Goal: Download file/media

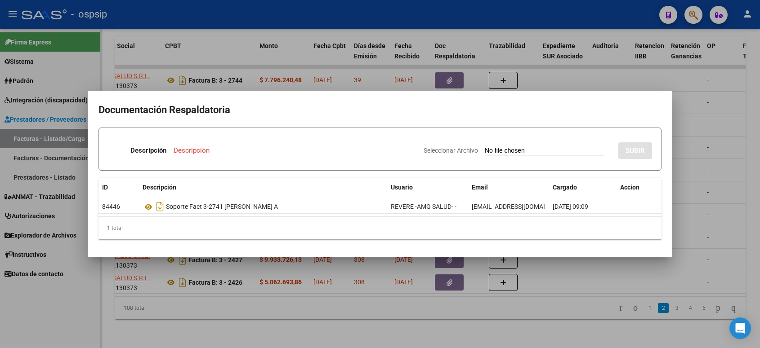
scroll to position [1, 0]
click at [569, 12] on div at bounding box center [380, 174] width 760 height 348
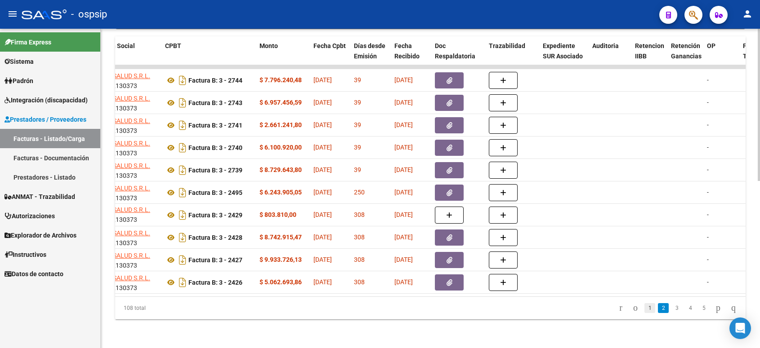
click at [644, 307] on link "1" at bounding box center [649, 308] width 11 height 10
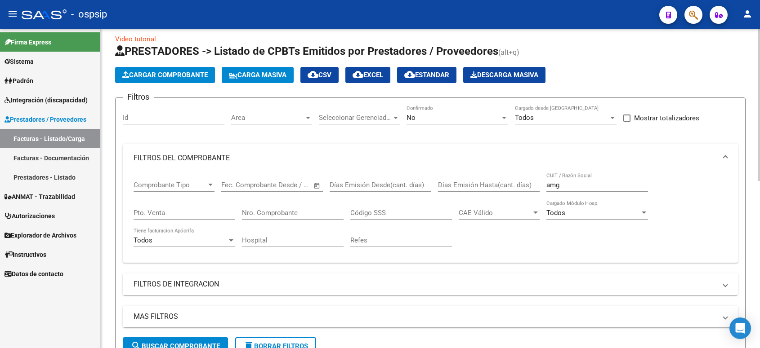
scroll to position [0, 0]
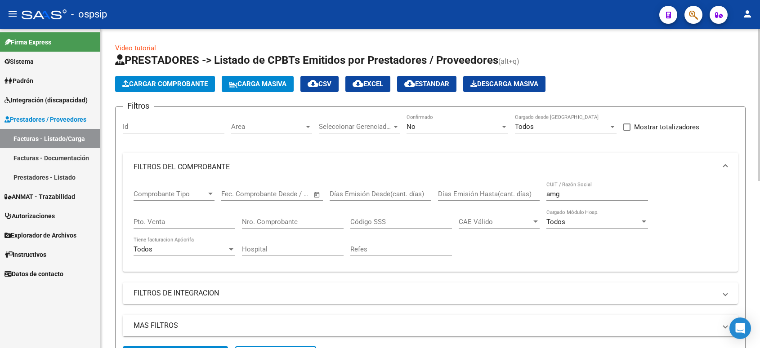
click at [134, 124] on input "Id" at bounding box center [174, 127] width 102 height 8
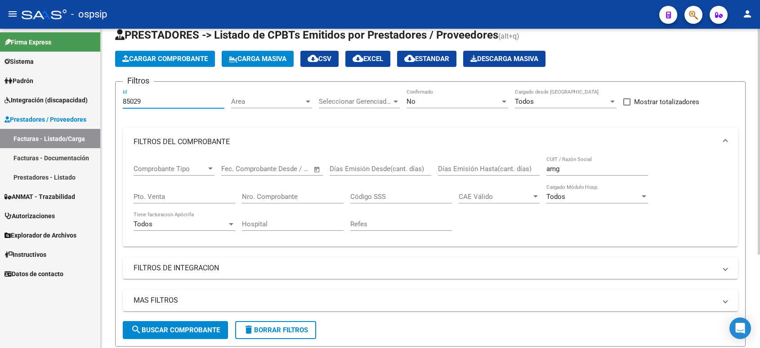
scroll to position [19, 0]
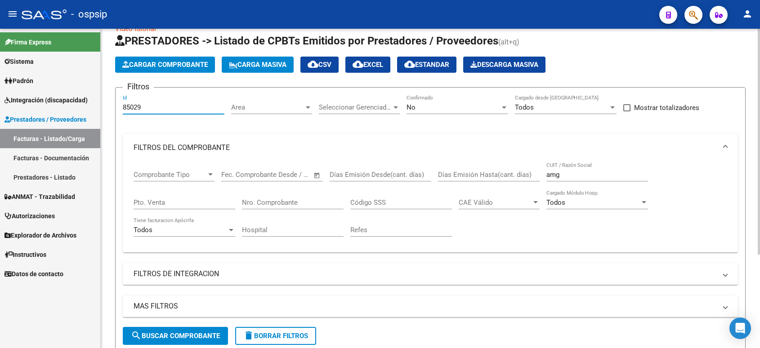
type input "85029"
click at [500, 108] on div at bounding box center [504, 107] width 8 height 7
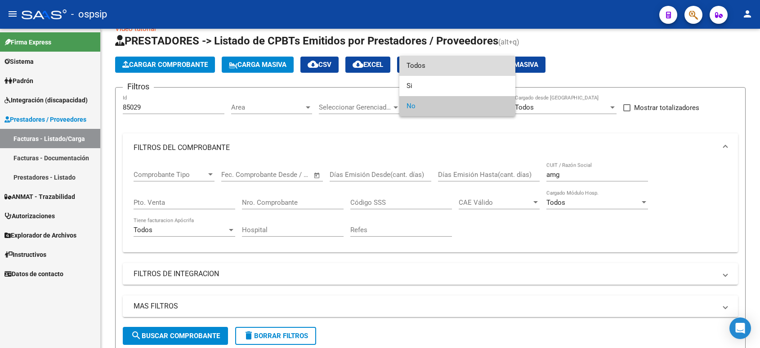
click at [454, 68] on span "Todos" at bounding box center [457, 66] width 102 height 20
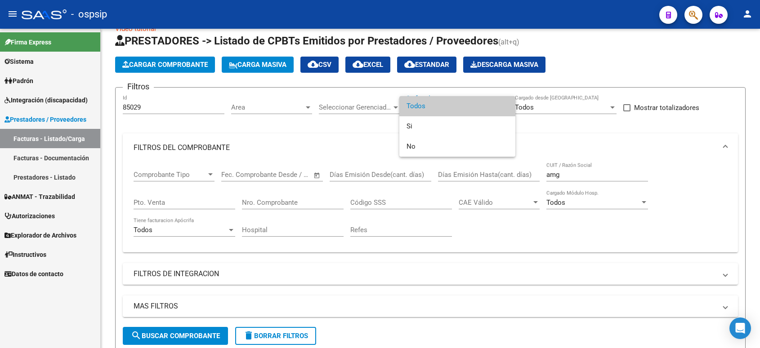
click at [656, 140] on div at bounding box center [380, 174] width 760 height 348
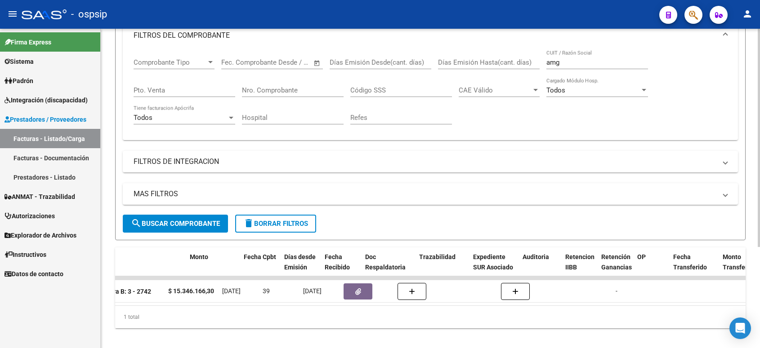
scroll to position [0, 356]
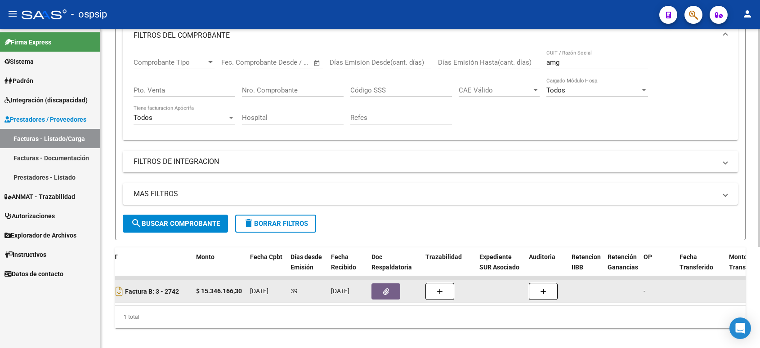
click at [390, 294] on button "button" at bounding box center [385, 292] width 29 height 16
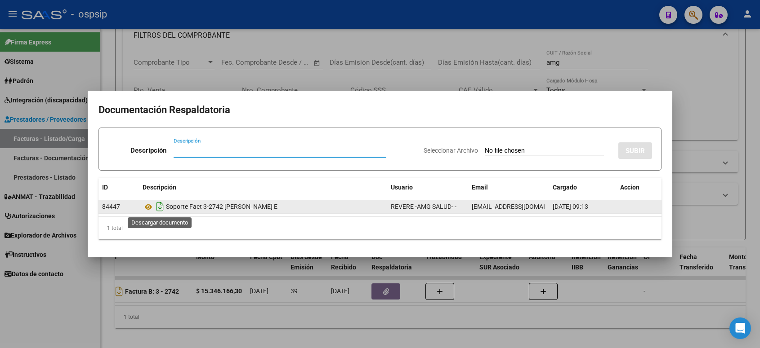
click at [156, 207] on icon "Descargar documento" at bounding box center [160, 207] width 12 height 14
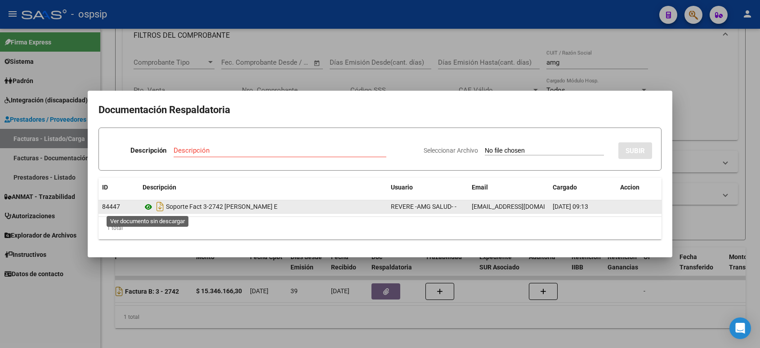
click at [147, 210] on icon at bounding box center [149, 207] width 12 height 11
